Goal: Task Accomplishment & Management: Use online tool/utility

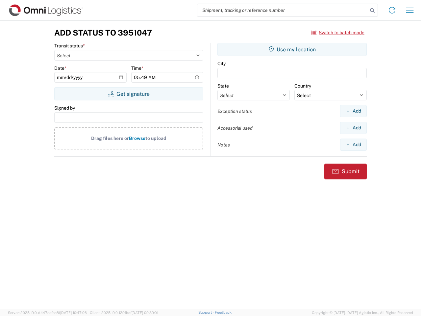
click at [283, 10] on input "search" at bounding box center [282, 10] width 171 height 13
click at [373, 11] on icon at bounding box center [372, 10] width 9 height 9
click at [392, 10] on icon at bounding box center [392, 10] width 11 height 11
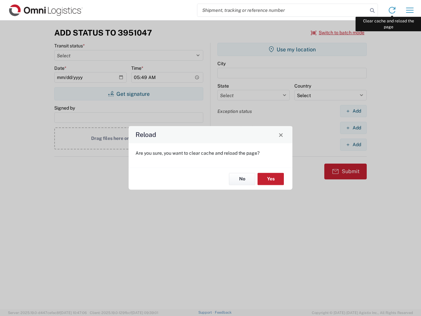
click at [410, 10] on div "Reload Are you sure, you want to clear cache and reload the page? No Yes" at bounding box center [210, 158] width 421 height 316
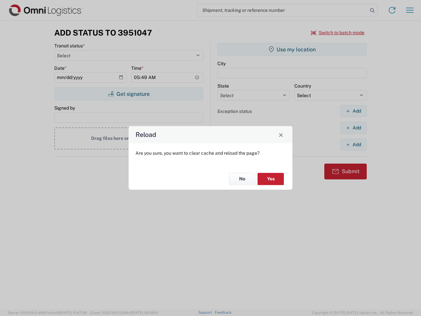
click at [338, 33] on div "Reload Are you sure, you want to clear cache and reload the page? No Yes" at bounding box center [210, 158] width 421 height 316
click at [129, 94] on div "Reload Are you sure, you want to clear cache and reload the page? No Yes" at bounding box center [210, 158] width 421 height 316
click at [292, 49] on div "Reload Are you sure, you want to clear cache and reload the page? No Yes" at bounding box center [210, 158] width 421 height 316
click at [354, 111] on div "Reload Are you sure, you want to clear cache and reload the page? No Yes" at bounding box center [210, 158] width 421 height 316
click at [354, 128] on div "Reload Are you sure, you want to clear cache and reload the page? No Yes" at bounding box center [210, 158] width 421 height 316
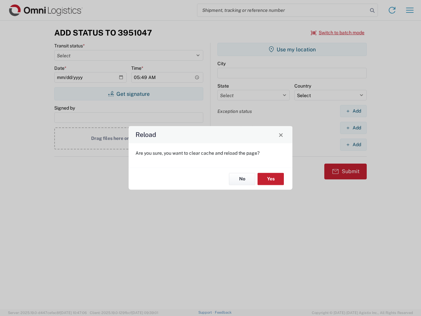
click at [354, 145] on div "Reload Are you sure, you want to clear cache and reload the page? No Yes" at bounding box center [210, 158] width 421 height 316
